Goal: Check status: Check status

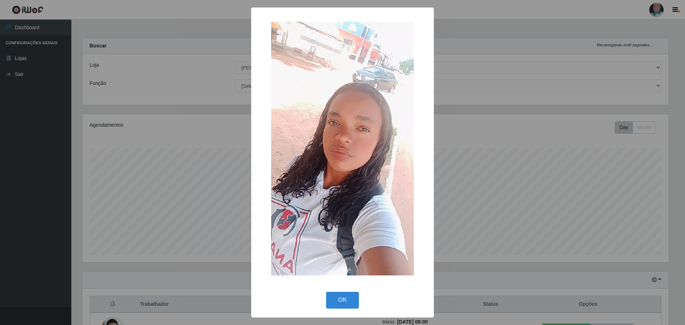
select select "252"
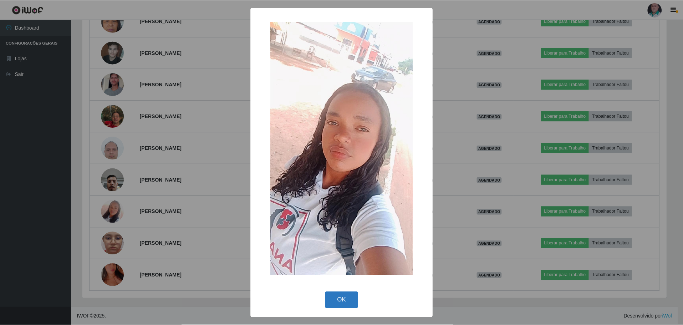
scroll to position [148, 586]
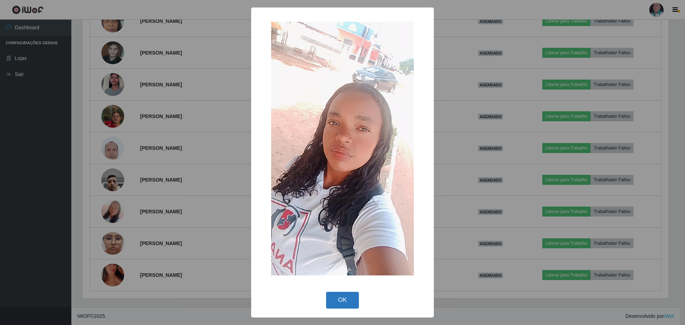
click at [337, 297] on button "OK" at bounding box center [342, 300] width 33 height 17
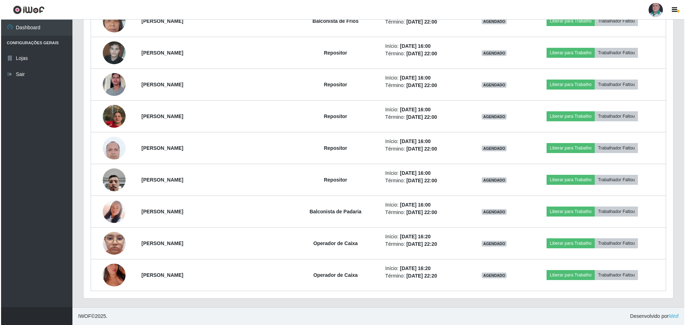
scroll to position [148, 589]
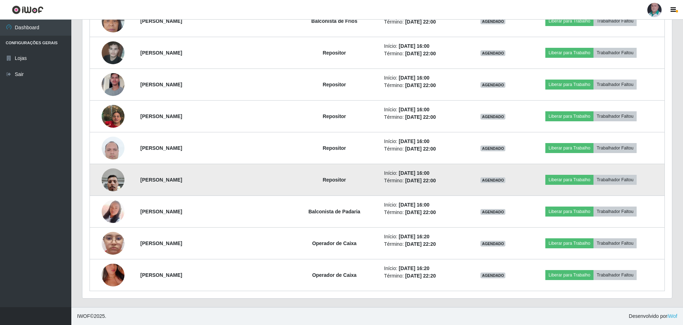
click at [115, 178] on img at bounding box center [113, 179] width 23 height 30
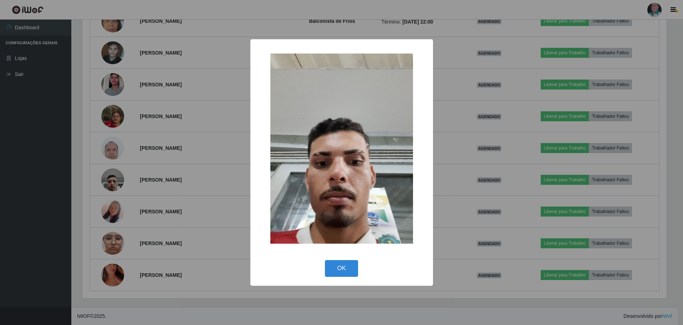
scroll to position [148, 586]
click at [335, 274] on button "OK" at bounding box center [342, 268] width 33 height 17
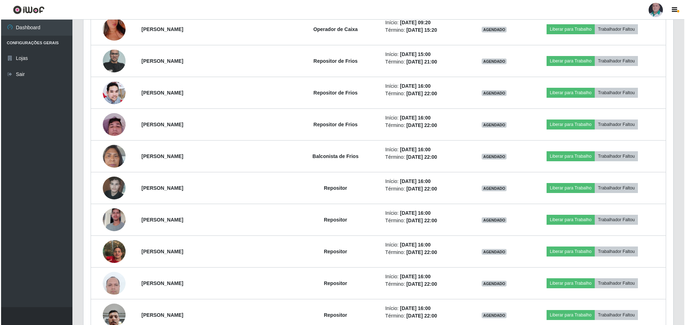
scroll to position [510, 0]
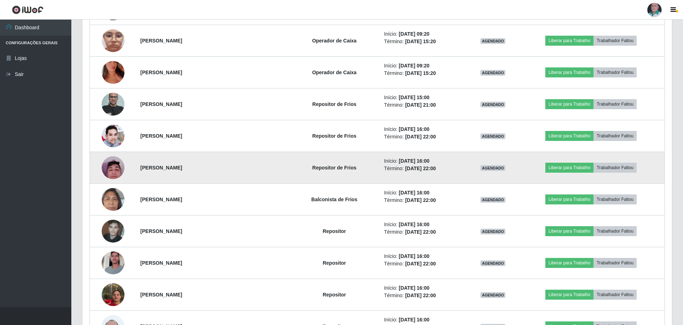
click at [113, 170] on img at bounding box center [113, 167] width 23 height 30
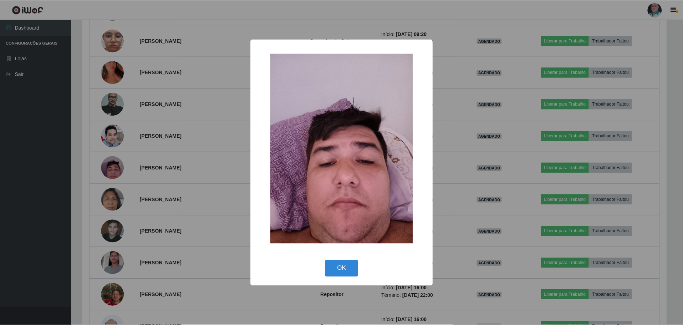
scroll to position [148, 586]
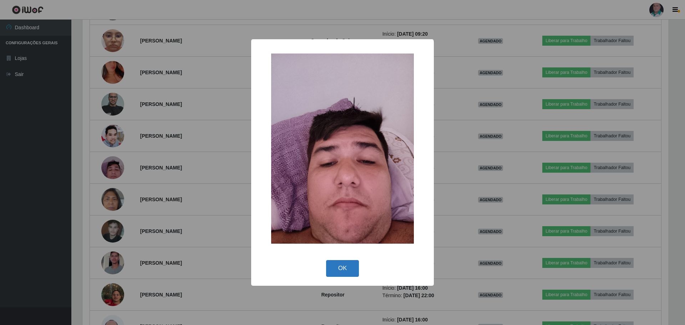
click at [339, 269] on button "OK" at bounding box center [342, 268] width 33 height 17
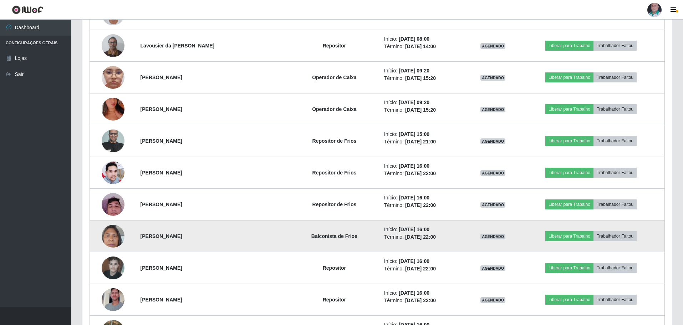
scroll to position [403, 0]
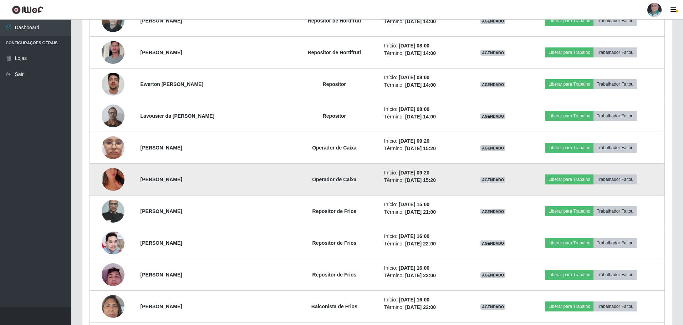
click at [114, 180] on img at bounding box center [113, 179] width 23 height 41
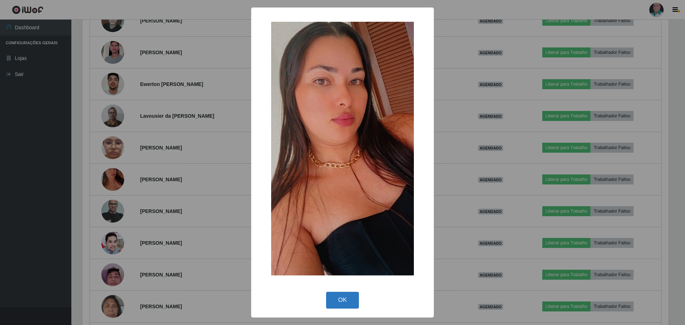
click at [347, 303] on button "OK" at bounding box center [342, 300] width 33 height 17
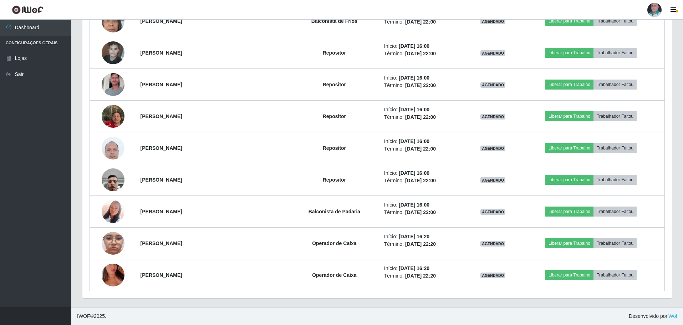
scroll to position [617, 0]
